Goal: Task Accomplishment & Management: Manage account settings

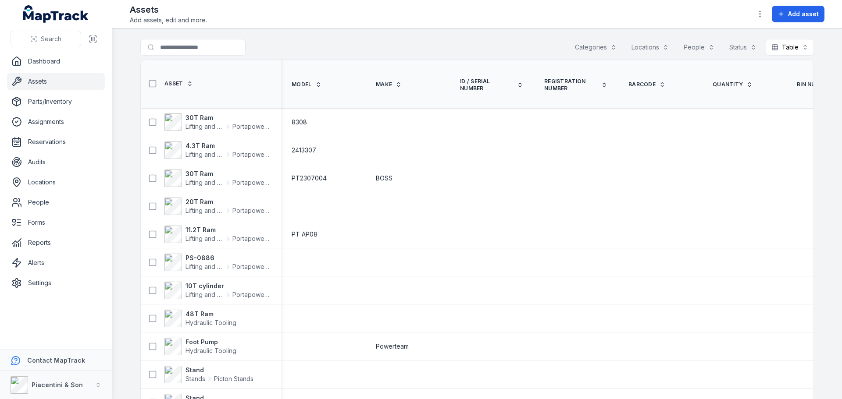
click at [581, 48] on button "Categories" at bounding box center [595, 47] width 53 height 17
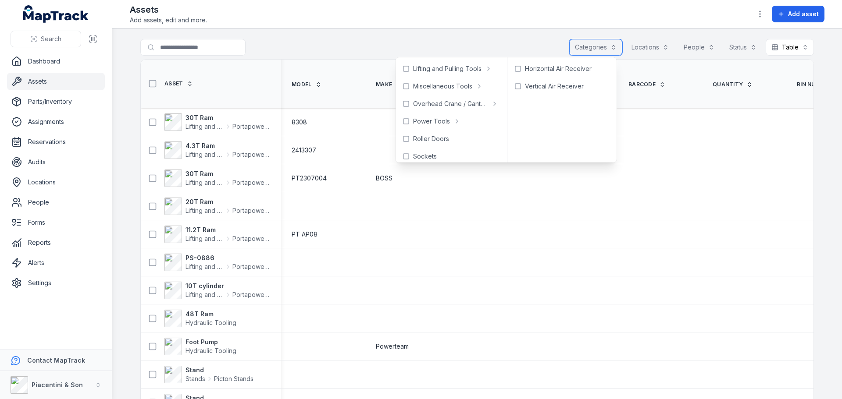
scroll to position [514, 0]
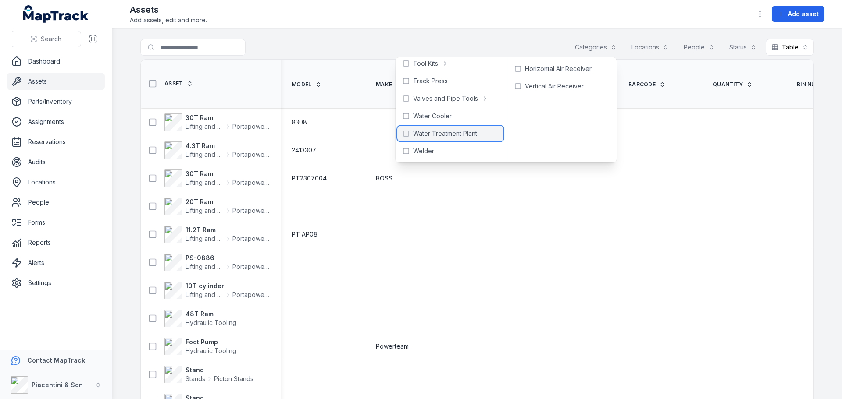
click at [456, 129] on span "Water Treatment Plant" at bounding box center [445, 133] width 64 height 9
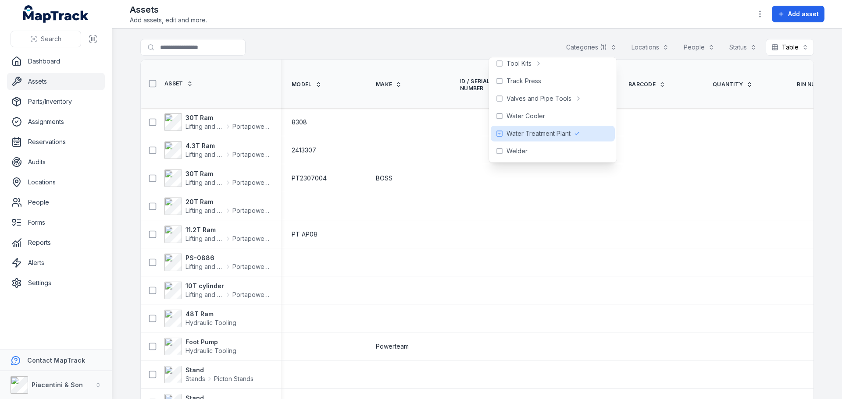
click at [436, 46] on div "**********" at bounding box center [476, 49] width 673 height 20
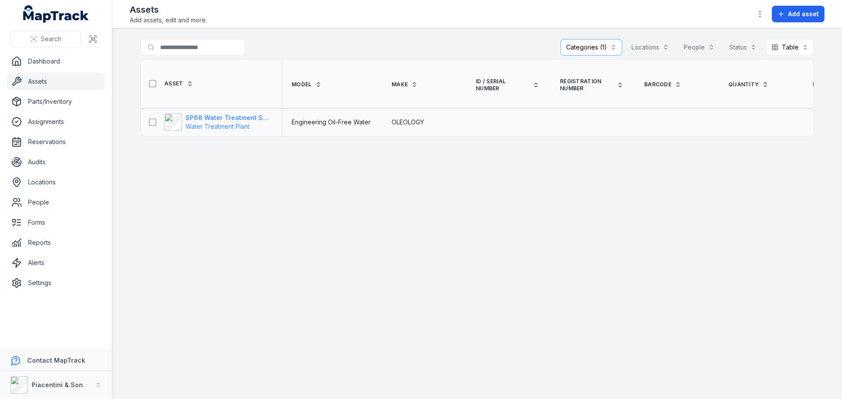
click at [250, 114] on strong "SP68 Water Treatment System ([GEOGRAPHIC_DATA])" at bounding box center [227, 118] width 85 height 9
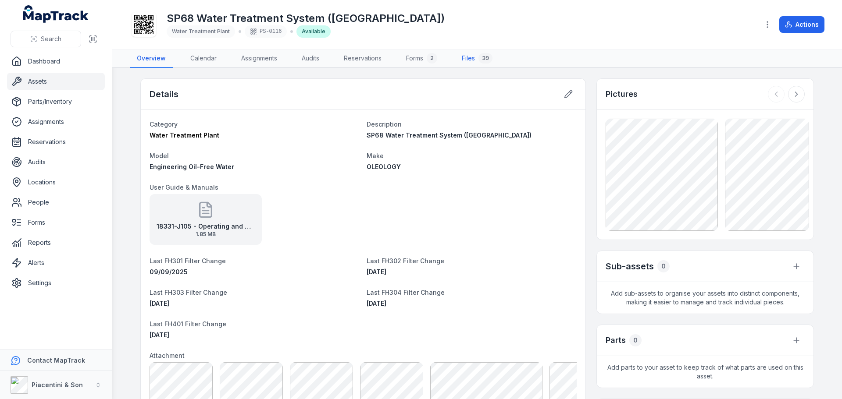
click at [466, 59] on link "Files 39" at bounding box center [477, 59] width 45 height 18
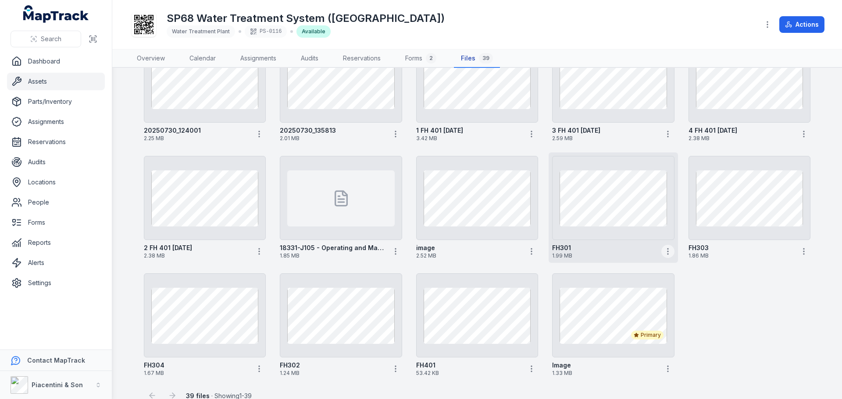
scroll to position [666, 0]
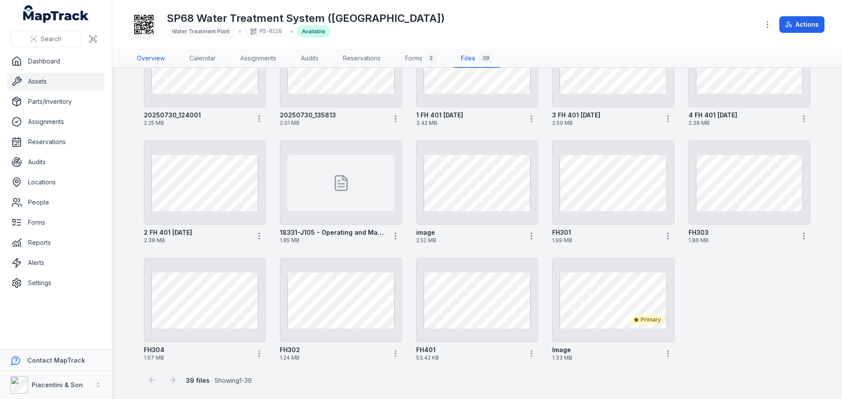
click at [154, 56] on link "Overview" at bounding box center [151, 59] width 42 height 18
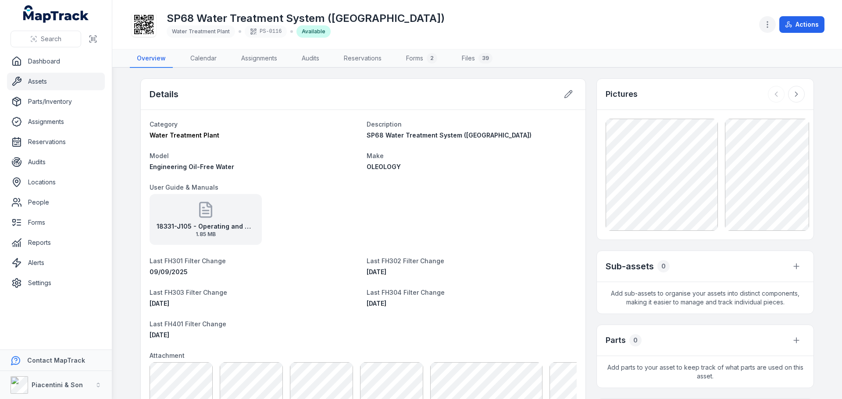
click at [767, 29] on button "button" at bounding box center [767, 24] width 17 height 17
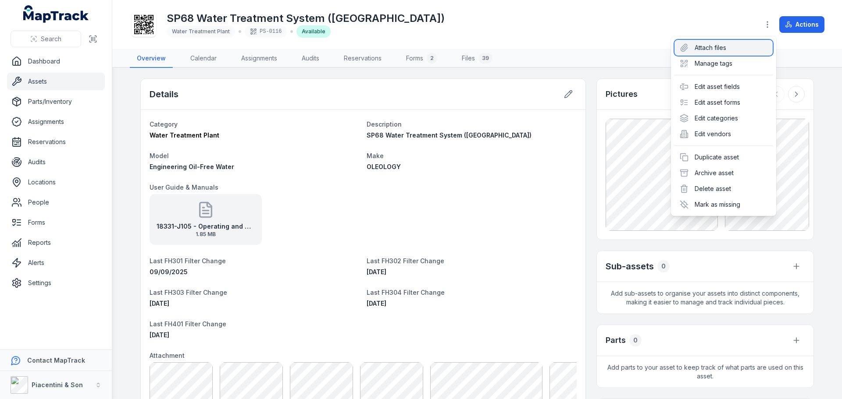
click at [713, 47] on div "Attach files" at bounding box center [723, 48] width 98 height 16
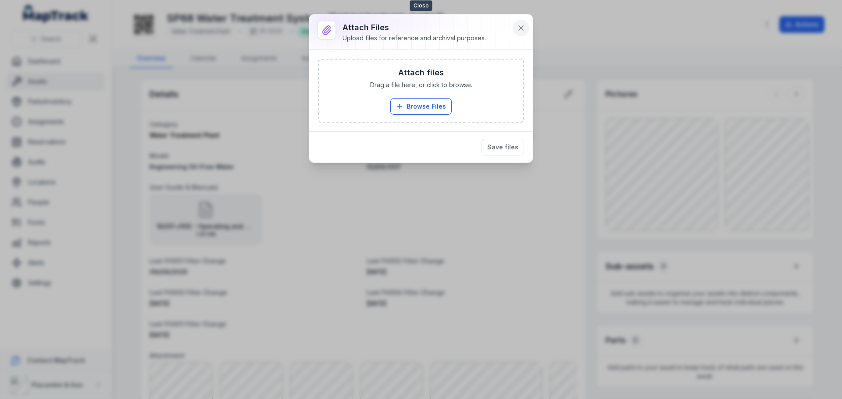
click at [518, 30] on icon at bounding box center [520, 28] width 9 height 9
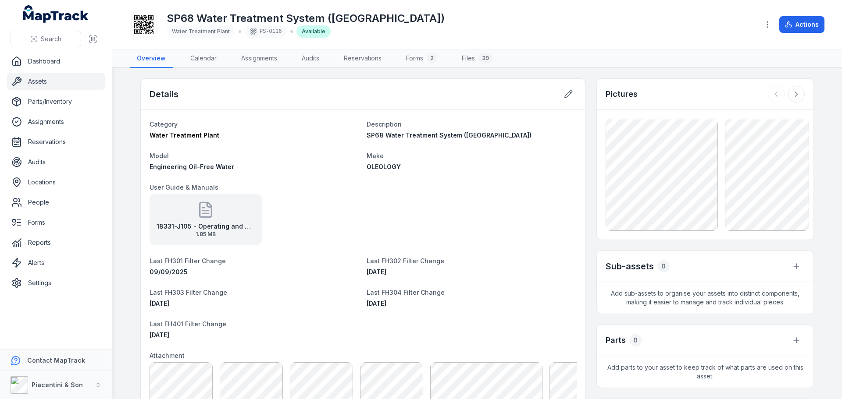
click at [516, 30] on div "SP68 Water Treatment System ([GEOGRAPHIC_DATA]) Water Treatment Plant PS-0116 A…" at bounding box center [441, 25] width 622 height 28
click at [761, 28] on button "button" at bounding box center [767, 24] width 17 height 17
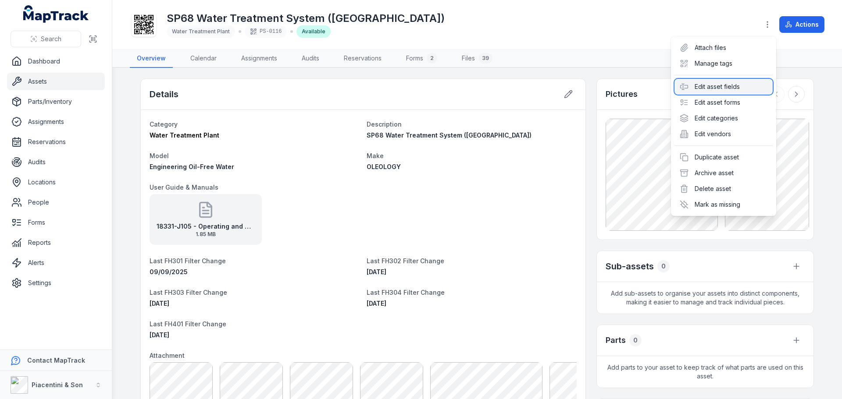
click at [703, 92] on div "Edit asset fields" at bounding box center [723, 87] width 98 height 16
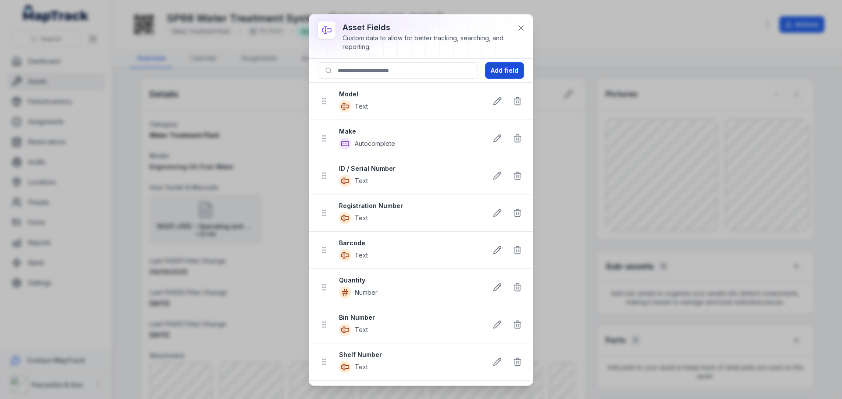
click at [499, 71] on button "Add field" at bounding box center [504, 70] width 39 height 17
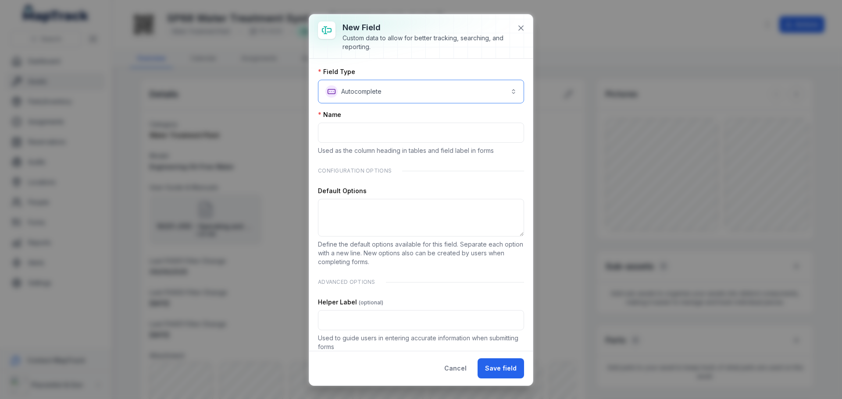
click at [445, 81] on button "**********" at bounding box center [421, 92] width 206 height 24
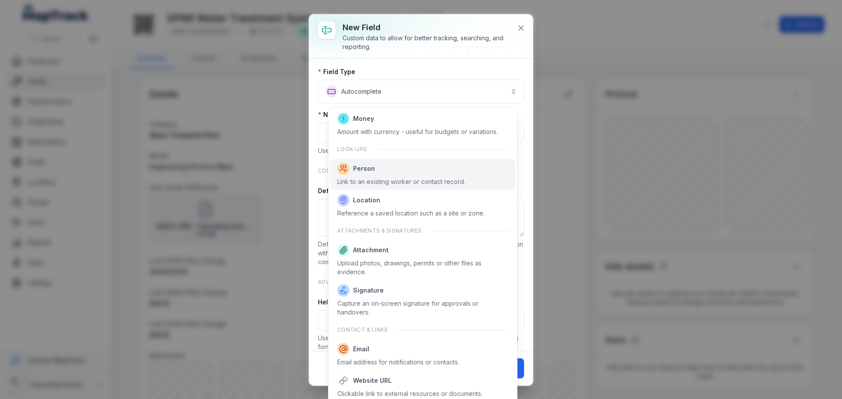
scroll to position [440, 0]
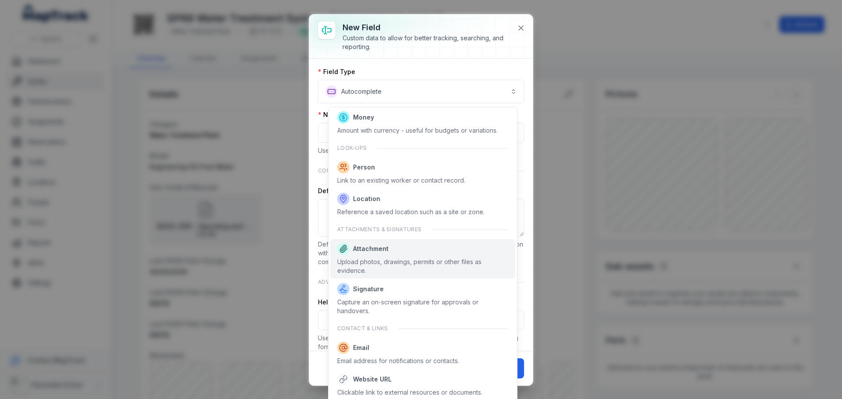
click at [427, 255] on span "Attachment Upload photos, drawings, permits or other files as evidence." at bounding box center [422, 259] width 171 height 32
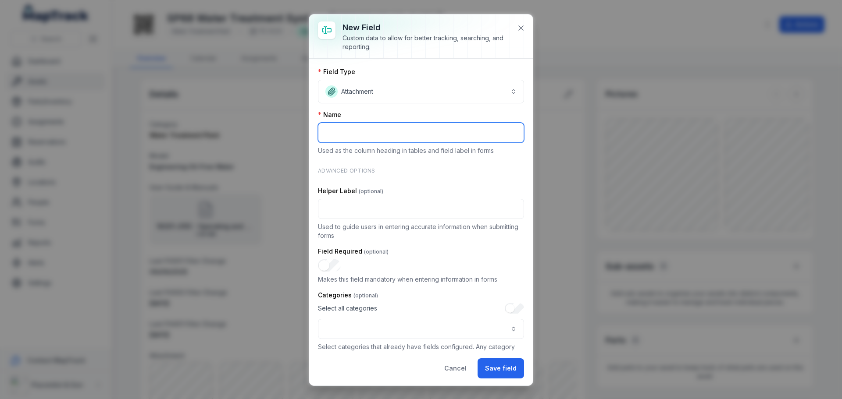
click at [410, 135] on input ":r85:-form-item-label" at bounding box center [421, 133] width 206 height 20
click at [384, 126] on input ":r85:-form-item-label" at bounding box center [421, 133] width 206 height 20
type input "*"
click at [371, 130] on input "**********" at bounding box center [421, 133] width 206 height 20
type input "**********"
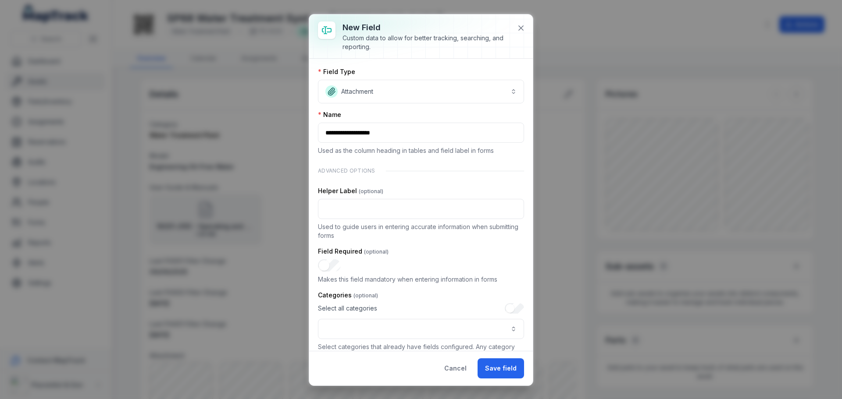
click at [382, 174] on div "Advanced Options" at bounding box center [421, 171] width 206 height 18
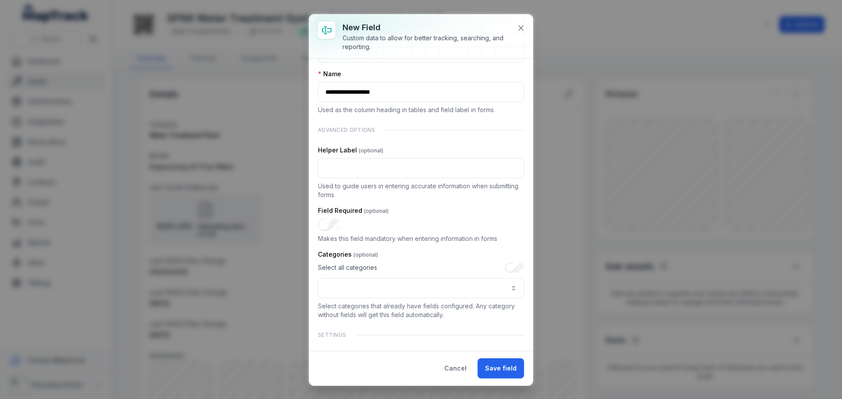
scroll to position [88, 0]
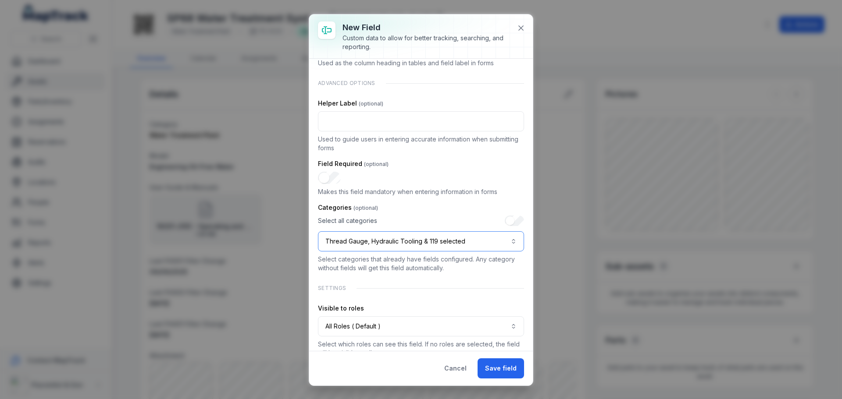
click at [450, 239] on button "Thread Gauge, Hydraulic Tooling & 119 selected" at bounding box center [421, 241] width 206 height 20
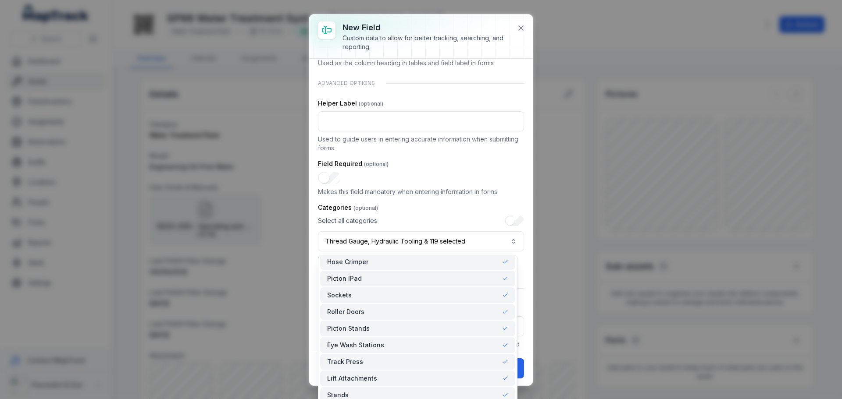
scroll to position [1871, 0]
click at [510, 217] on div "Select all categories Thread Gauge, Hydraulic Tooling & 119 selected" at bounding box center [421, 234] width 206 height 36
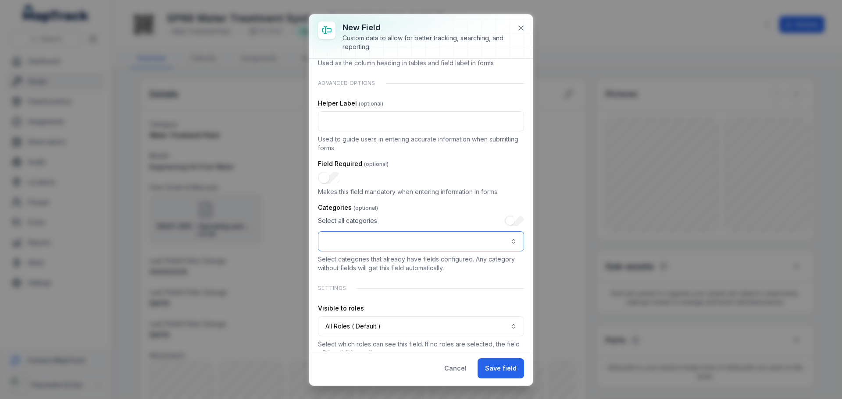
click at [466, 242] on button ":r8d:-form-item-label" at bounding box center [421, 241] width 206 height 20
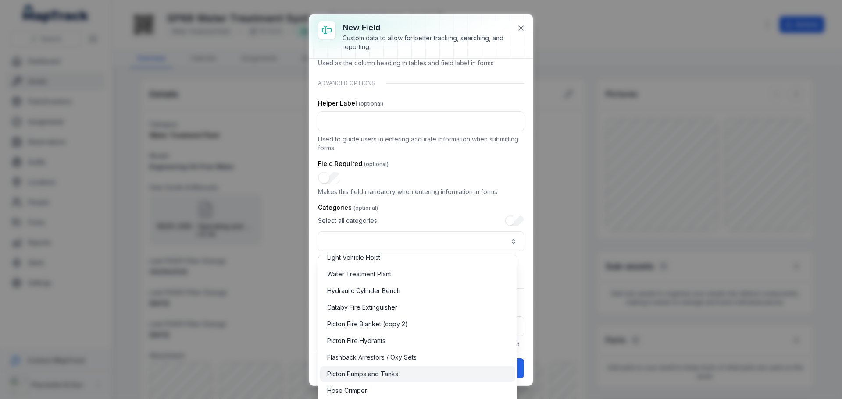
scroll to position [1696, 0]
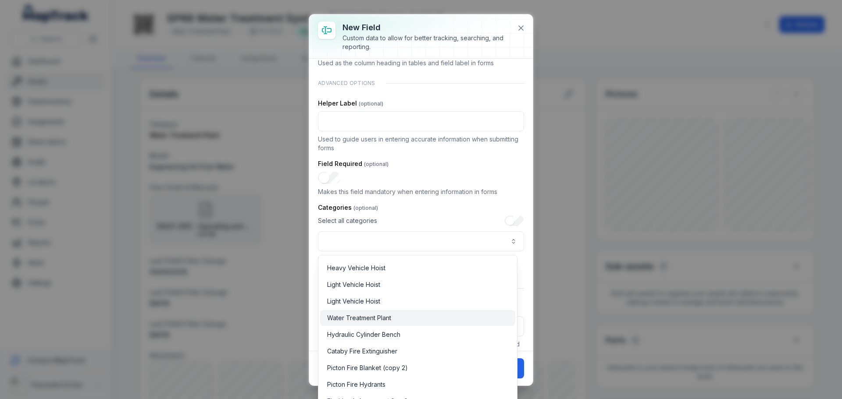
click at [378, 317] on span "Water Treatment Plant" at bounding box center [359, 318] width 64 height 9
click at [420, 206] on div "**********" at bounding box center [421, 237] width 206 height 69
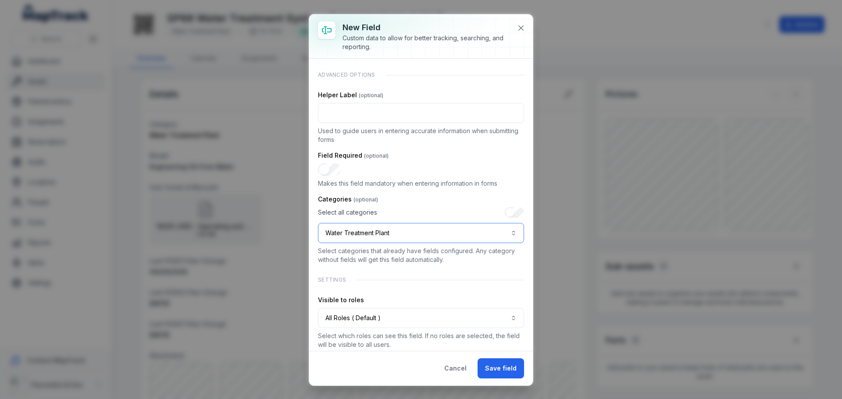
scroll to position [103, 0]
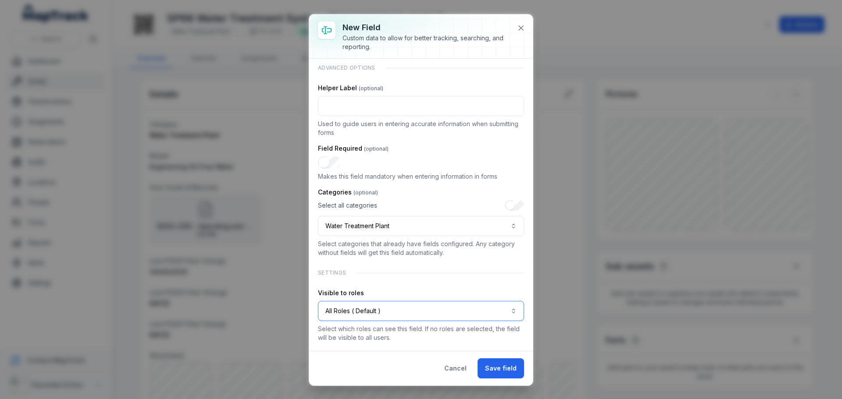
click at [416, 311] on button "All Roles ( Default )" at bounding box center [421, 311] width 206 height 20
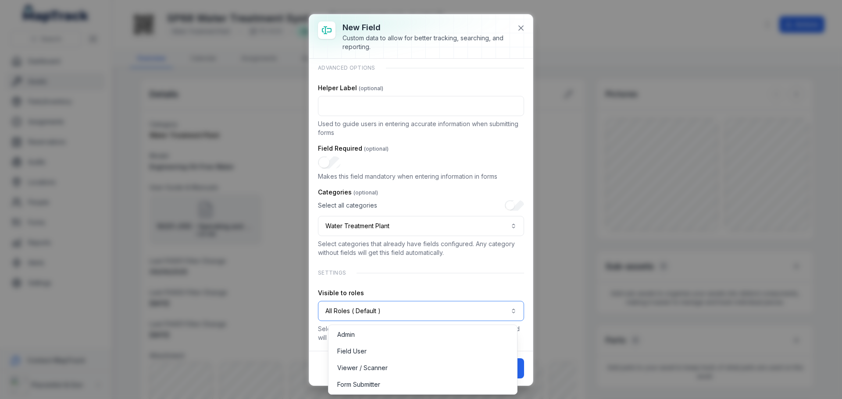
click at [416, 311] on button "All Roles ( Default )" at bounding box center [421, 311] width 206 height 20
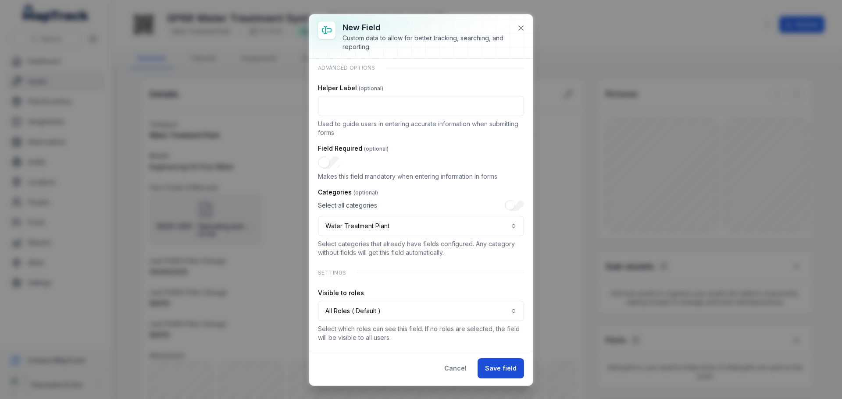
click at [498, 366] on button "Save field" at bounding box center [500, 369] width 46 height 20
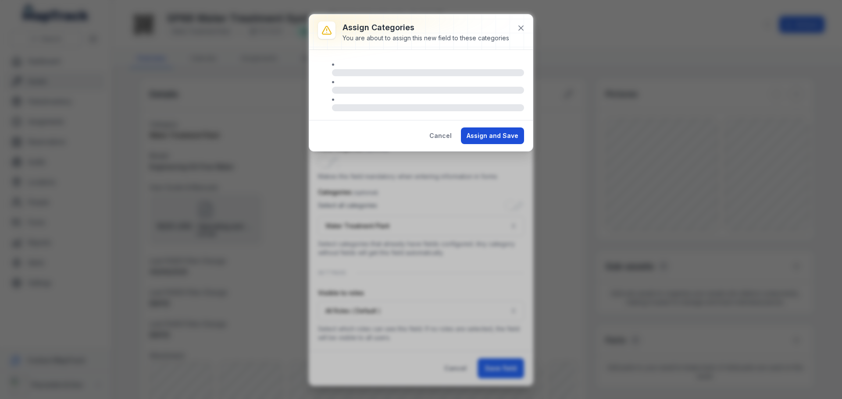
click at [502, 135] on button "Assign and Save" at bounding box center [492, 136] width 63 height 17
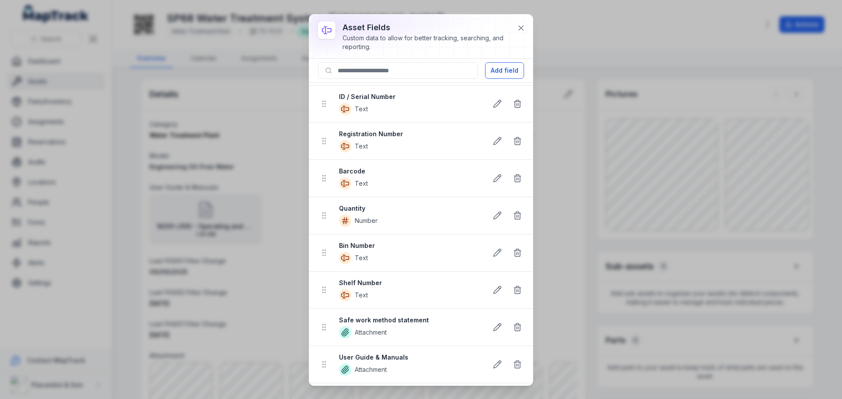
scroll to position [0, 0]
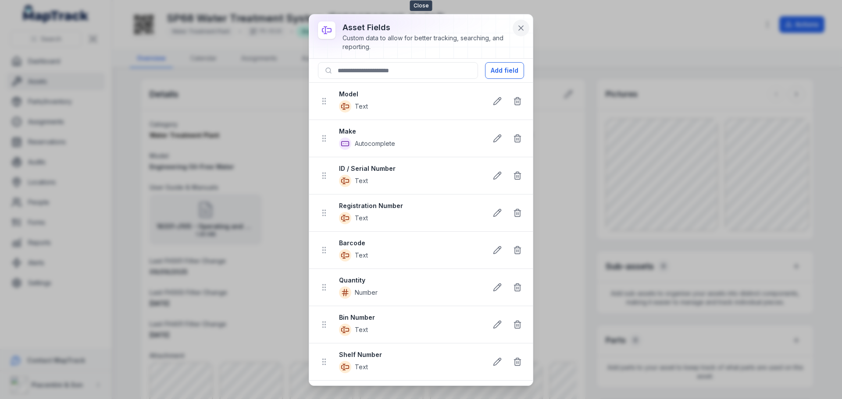
click at [518, 30] on icon at bounding box center [520, 28] width 9 height 9
